Goal: Task Accomplishment & Management: Complete application form

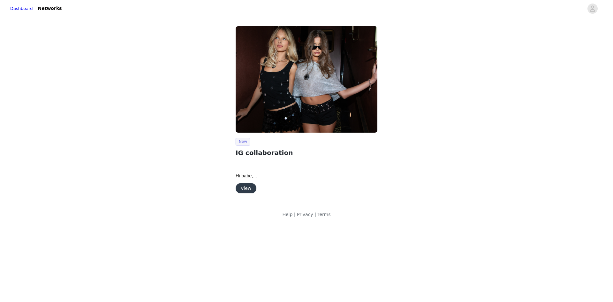
click at [250, 184] on button "View" at bounding box center [246, 188] width 21 height 10
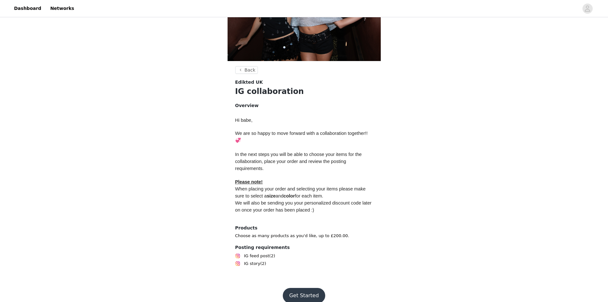
scroll to position [69, 0]
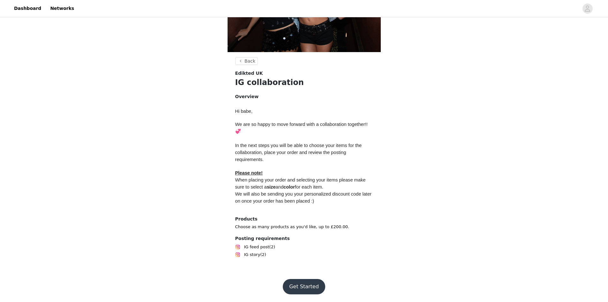
click at [303, 281] on button "Get Started" at bounding box center [304, 286] width 42 height 15
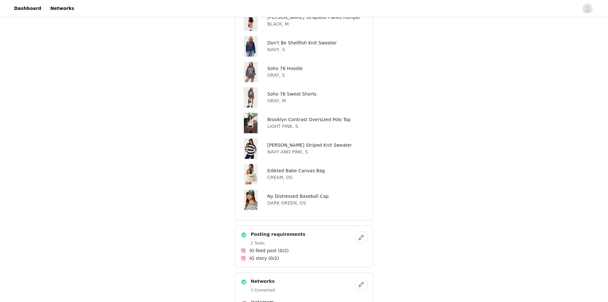
scroll to position [57, 0]
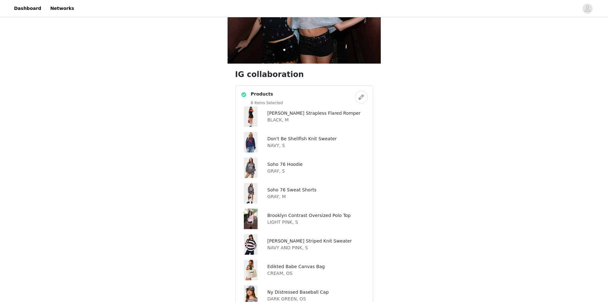
click at [263, 94] on h4 "Products" at bounding box center [267, 94] width 32 height 7
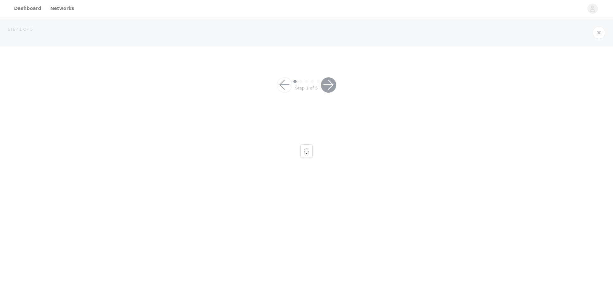
click at [263, 94] on div at bounding box center [306, 151] width 613 height 302
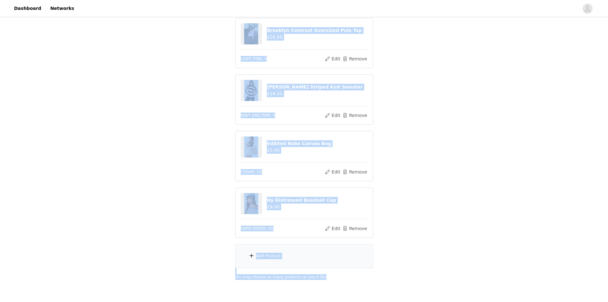
scroll to position [328, 0]
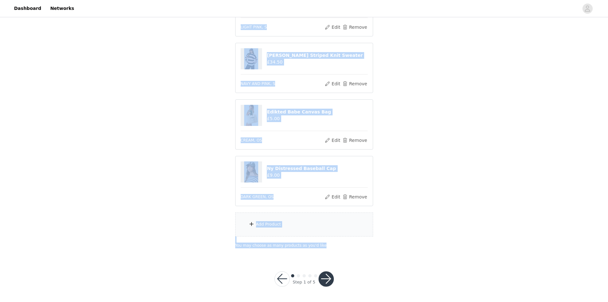
click at [329, 276] on button "button" at bounding box center [326, 278] width 15 height 15
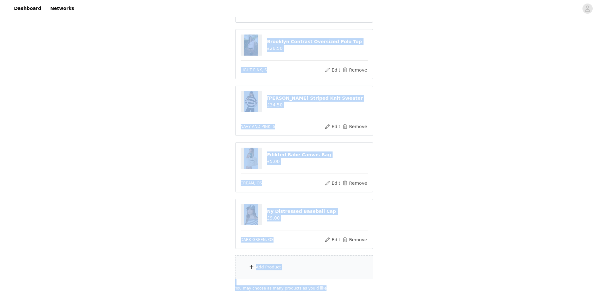
scroll to position [371, 0]
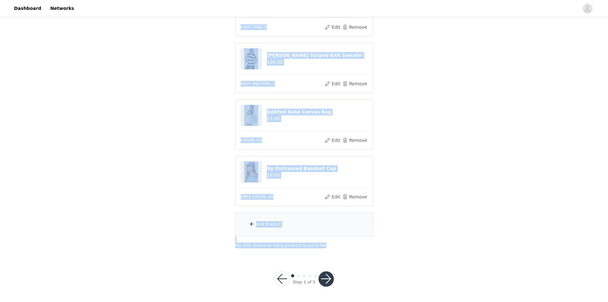
click at [324, 286] on button "button" at bounding box center [326, 278] width 15 height 15
click at [325, 276] on button "button" at bounding box center [326, 278] width 15 height 15
click at [326, 279] on button "button" at bounding box center [326, 278] width 15 height 15
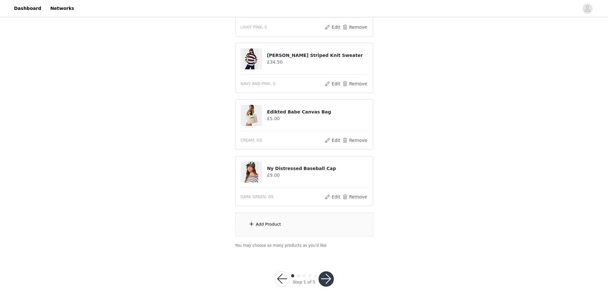
click at [327, 259] on footer "Step 1 of 5" at bounding box center [304, 279] width 90 height 46
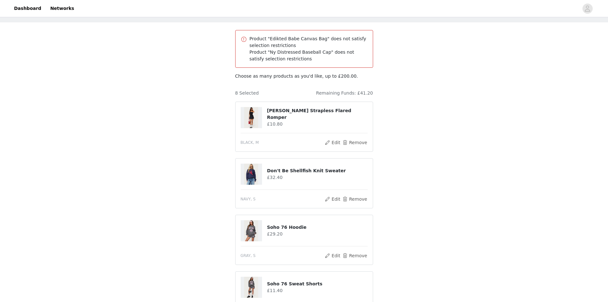
scroll to position [0, 0]
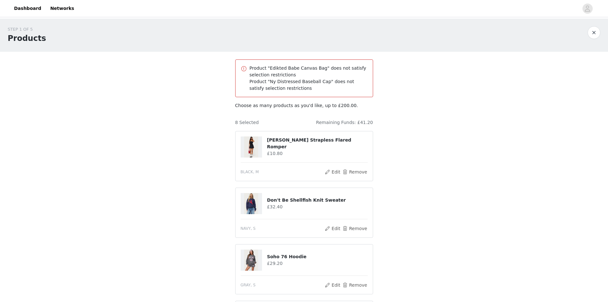
click at [30, 40] on h1 "Products" at bounding box center [27, 38] width 38 height 11
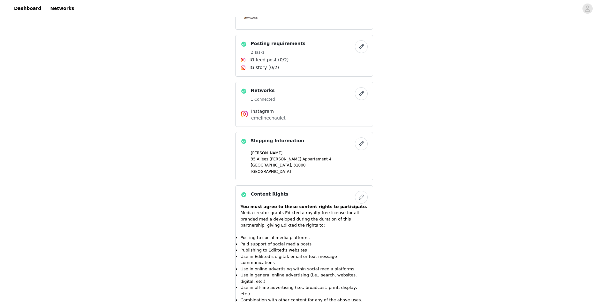
scroll to position [440, 0]
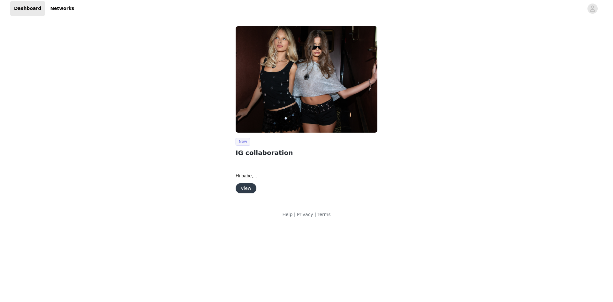
click at [250, 190] on button "View" at bounding box center [246, 188] width 21 height 10
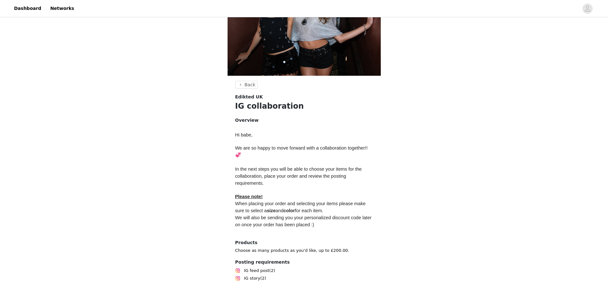
scroll to position [69, 0]
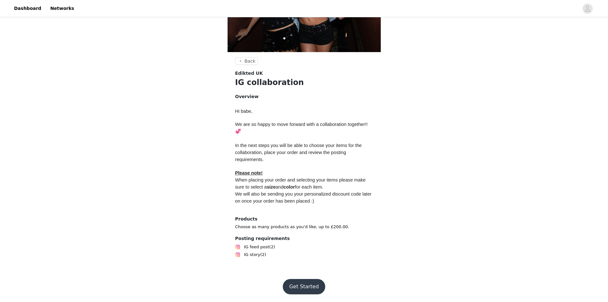
click at [296, 290] on button "Get Started" at bounding box center [304, 286] width 42 height 15
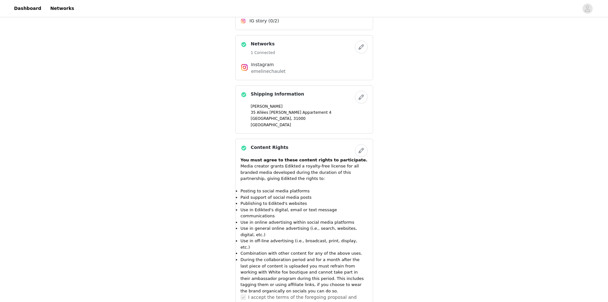
scroll to position [440, 0]
